Goal: Task Accomplishment & Management: Use online tool/utility

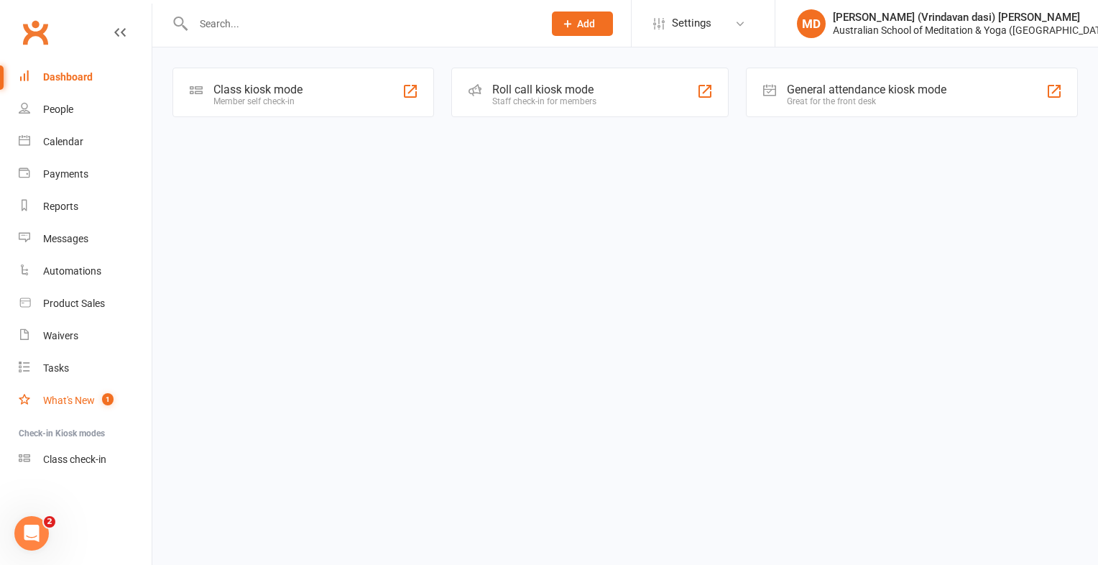
click at [64, 396] on div "What's New" at bounding box center [69, 400] width 52 height 11
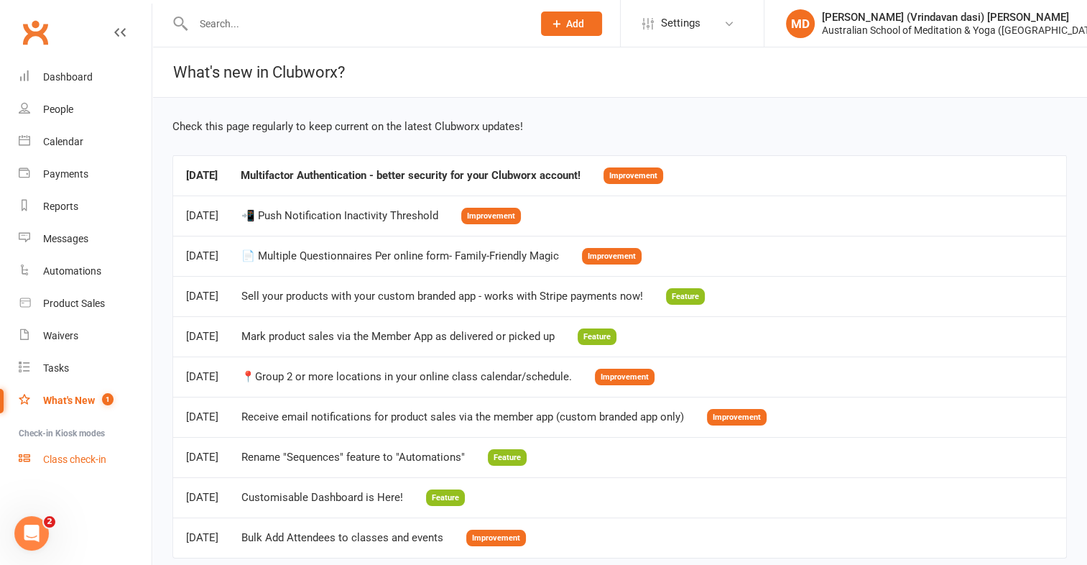
click at [68, 460] on div "Class check-in" at bounding box center [74, 458] width 63 height 11
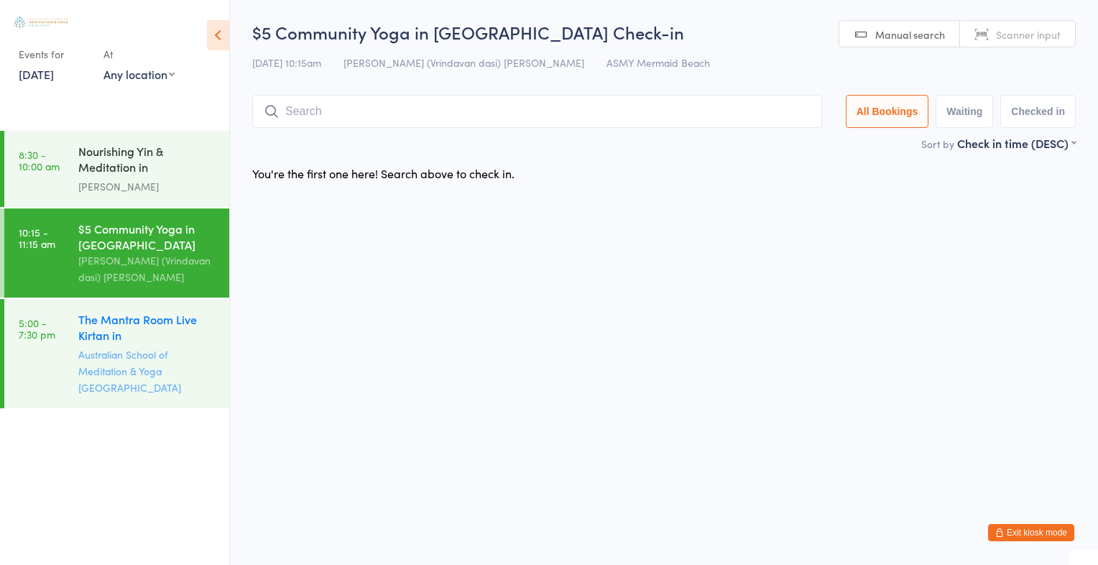
click at [130, 324] on div "The Mantra Room Live Kirtan in [GEOGRAPHIC_DATA]" at bounding box center [147, 328] width 139 height 35
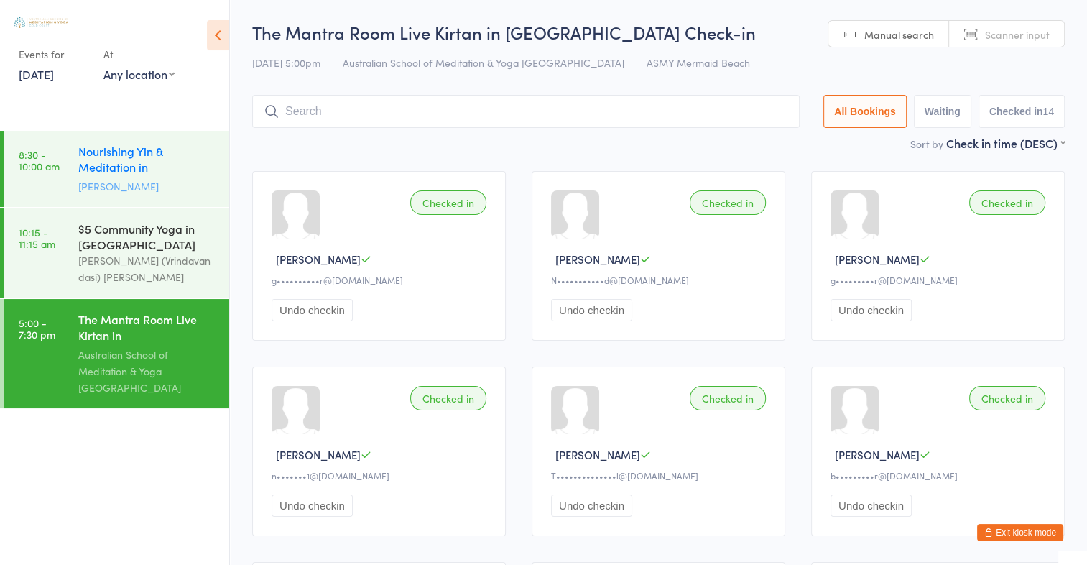
click at [151, 157] on div "Nourishing Yin & Meditation in [GEOGRAPHIC_DATA]" at bounding box center [147, 160] width 139 height 35
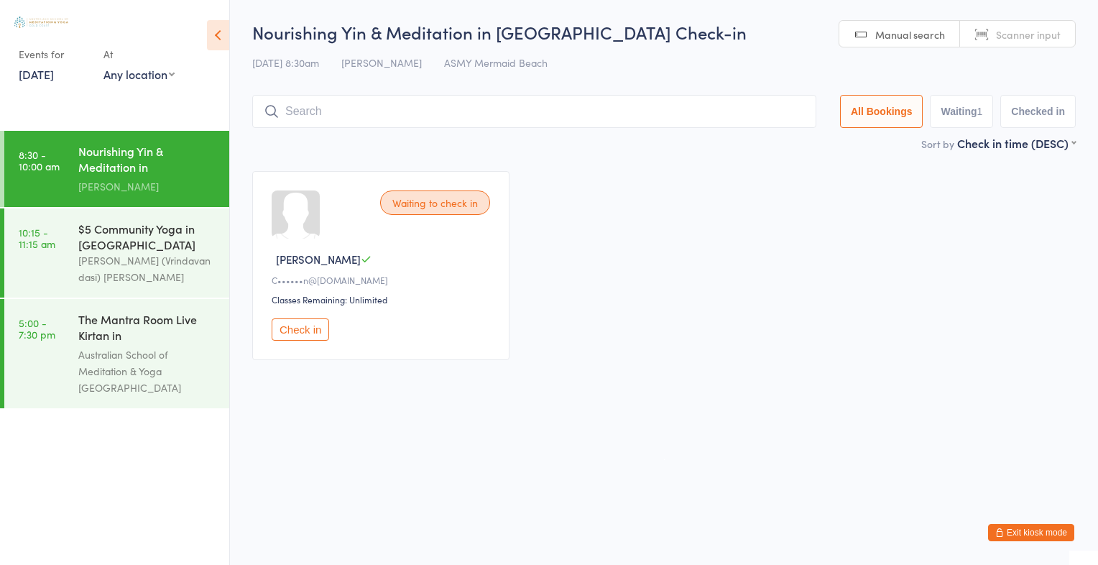
click at [283, 334] on button "Check in" at bounding box center [300, 329] width 57 height 22
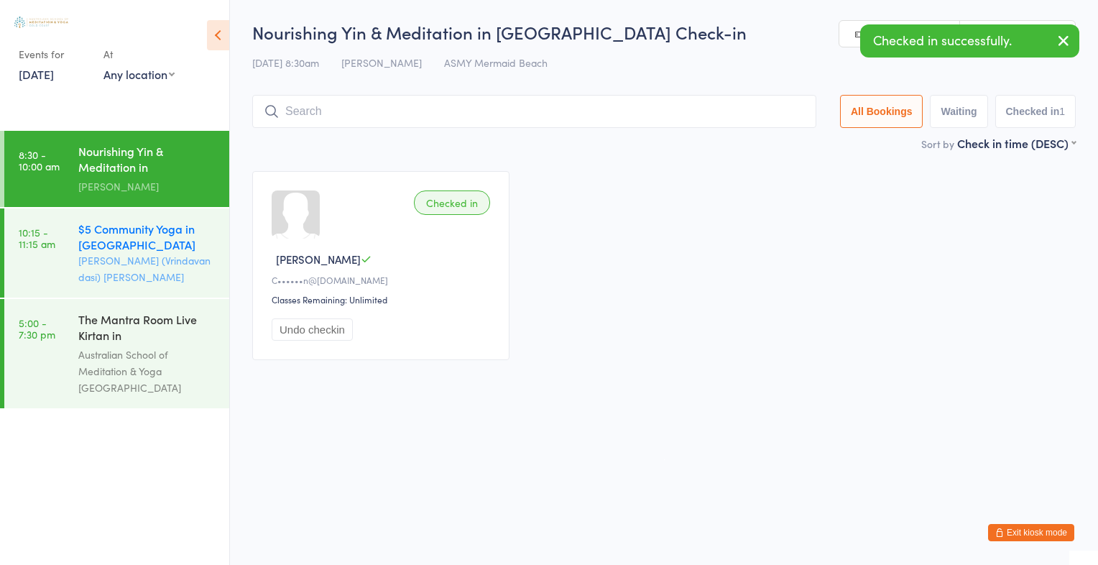
drag, startPoint x: 135, startPoint y: 254, endPoint x: 156, endPoint y: 243, distance: 23.5
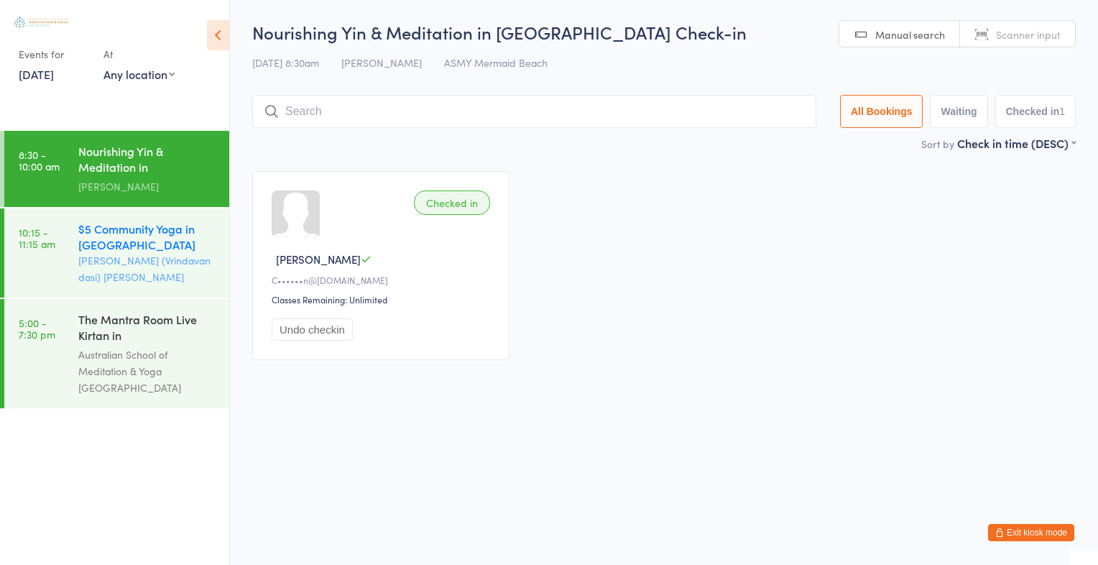
click at [156, 243] on div "$5 Community Yoga in Mermaid Beach" at bounding box center [147, 237] width 139 height 32
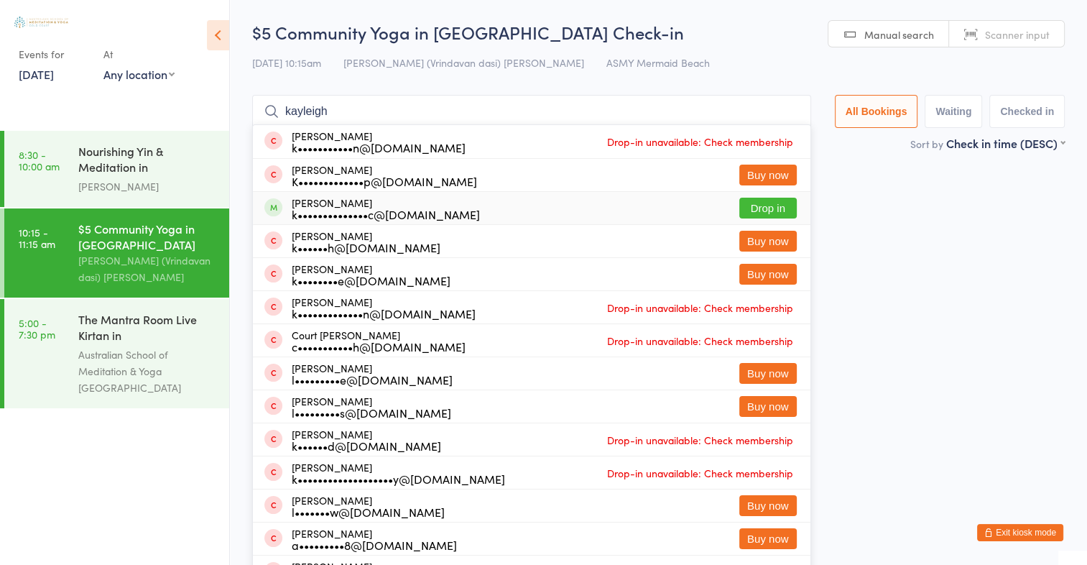
type input "kayleigh"
click at [769, 203] on button "Drop in" at bounding box center [767, 208] width 57 height 21
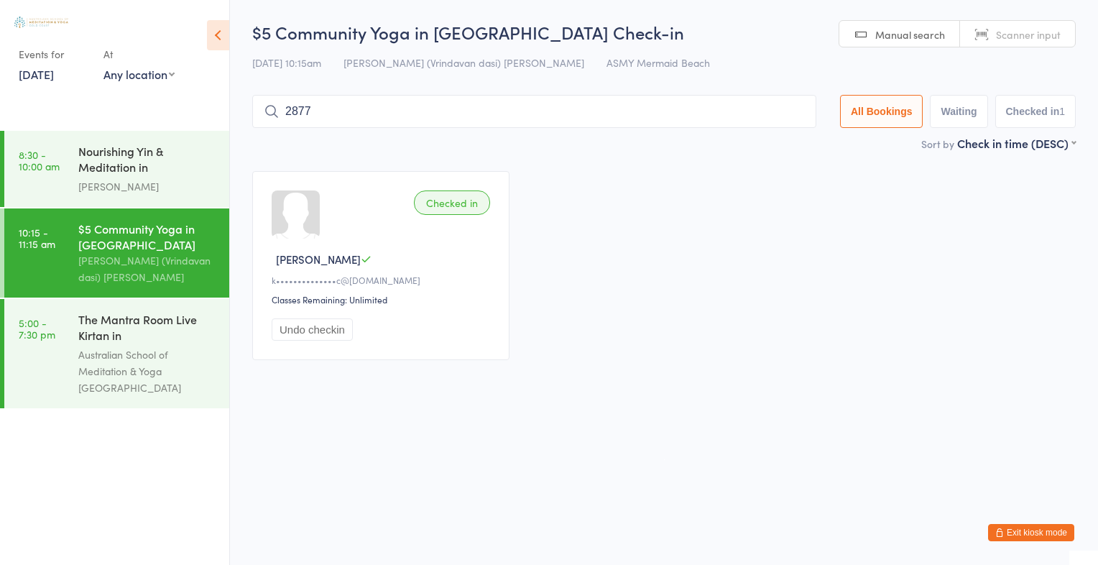
type input "2877"
click at [750, 148] on button "Drop in" at bounding box center [772, 142] width 57 height 21
click at [1015, 40] on span "Scanner input" at bounding box center [1028, 34] width 65 height 14
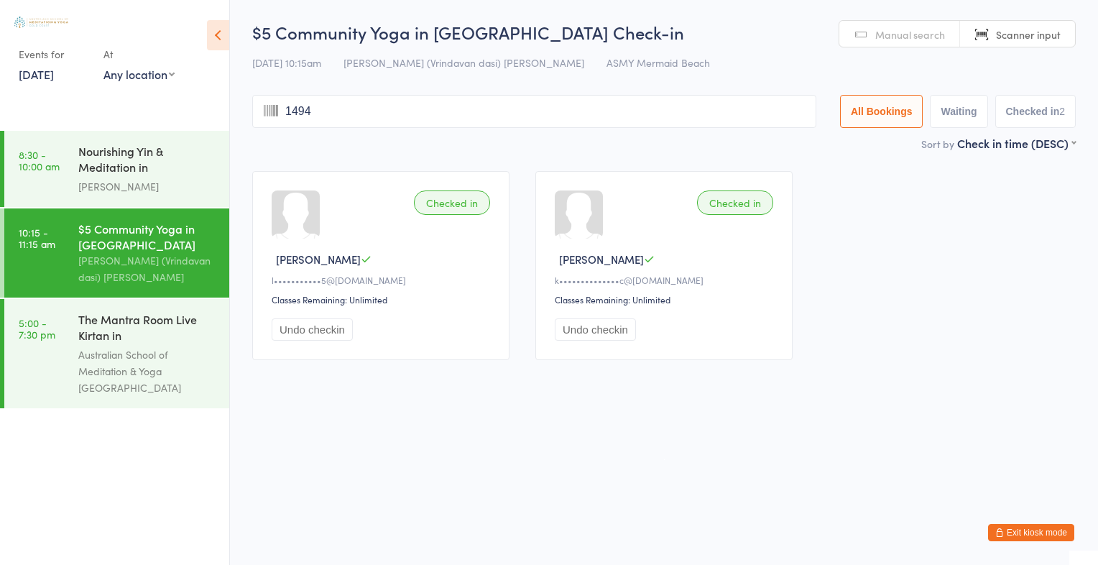
type input "1494"
